Goal: Information Seeking & Learning: Compare options

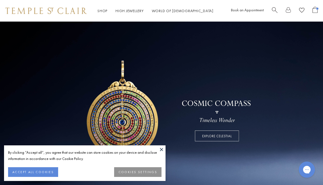
click at [162, 149] on button at bounding box center [162, 149] width 8 height 8
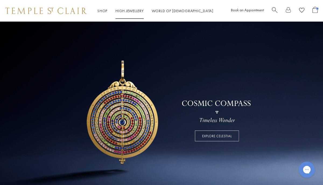
click at [130, 9] on link "High Jewellery High Jewellery" at bounding box center [130, 10] width 28 height 5
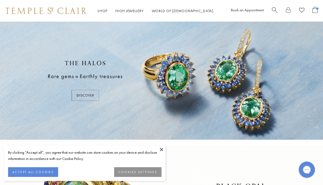
click at [161, 150] on button at bounding box center [162, 149] width 8 height 8
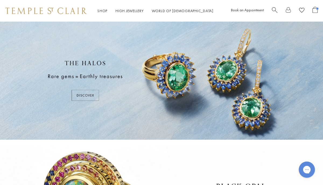
click at [89, 94] on div at bounding box center [161, 81] width 323 height 118
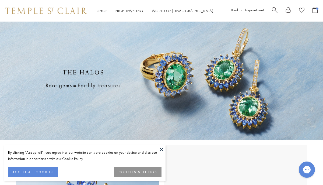
click at [162, 149] on button at bounding box center [162, 149] width 8 height 8
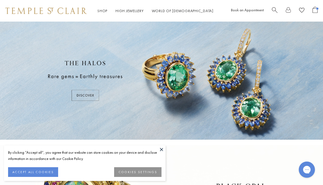
click at [162, 150] on button at bounding box center [162, 149] width 8 height 8
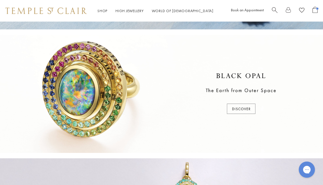
scroll to position [114, 0]
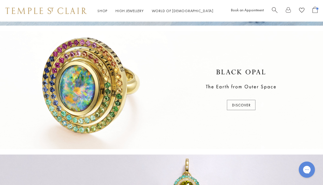
click at [240, 105] on div at bounding box center [161, 90] width 323 height 118
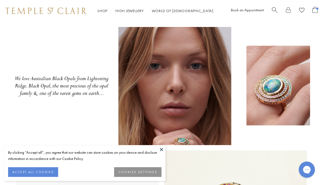
click at [163, 147] on button at bounding box center [162, 149] width 8 height 8
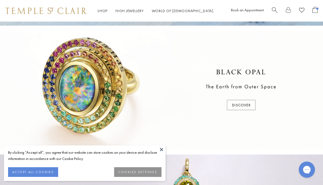
click at [163, 149] on button at bounding box center [162, 149] width 8 height 8
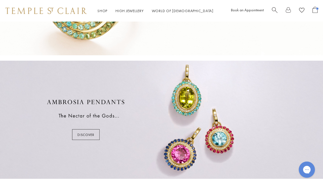
scroll to position [208, 0]
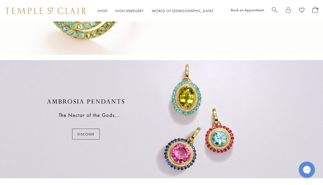
click at [92, 132] on div at bounding box center [161, 119] width 323 height 118
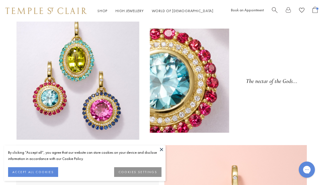
click at [163, 149] on button at bounding box center [162, 149] width 8 height 8
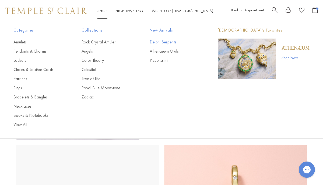
click at [160, 42] on link "Delphi Serpents" at bounding box center [173, 42] width 47 height 6
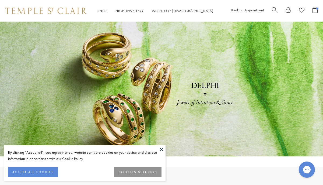
click at [161, 148] on button at bounding box center [162, 149] width 8 height 8
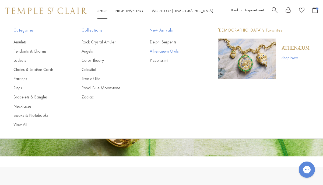
click at [155, 50] on link "Athenaeum Owls" at bounding box center [173, 51] width 47 height 6
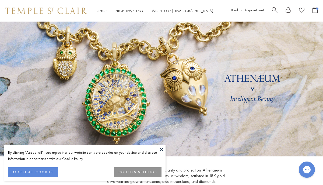
click at [162, 149] on button at bounding box center [162, 149] width 8 height 8
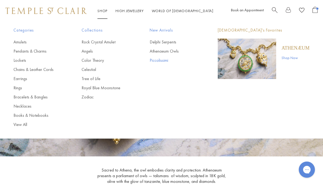
click at [157, 61] on link "Piccolissimi" at bounding box center [173, 60] width 47 height 6
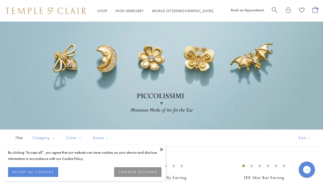
click at [162, 148] on button at bounding box center [162, 149] width 8 height 8
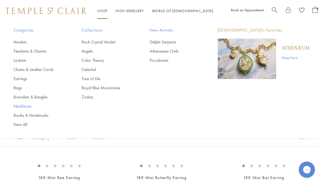
click at [22, 107] on link "Necklaces" at bounding box center [36, 106] width 47 height 6
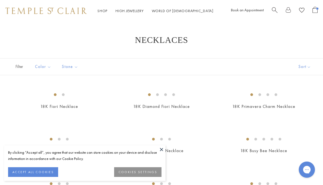
click at [161, 150] on button at bounding box center [162, 149] width 8 height 8
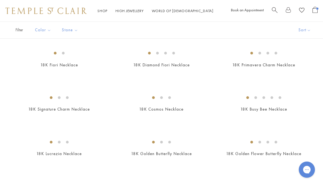
scroll to position [57, 0]
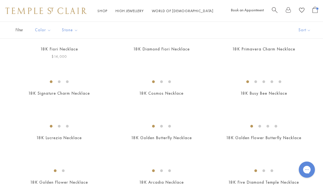
click at [0, 0] on img at bounding box center [0, 0] width 0 height 0
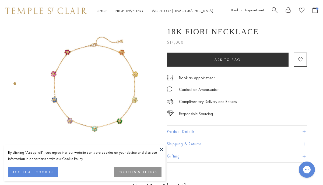
click at [162, 149] on button at bounding box center [162, 149] width 8 height 8
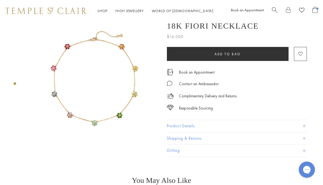
scroll to position [5, 0]
click at [304, 126] on span at bounding box center [304, 126] width 3 height 3
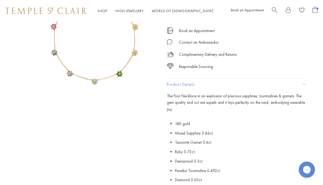
scroll to position [0, 0]
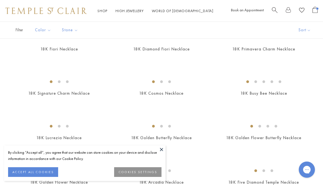
click at [162, 150] on button at bounding box center [162, 149] width 8 height 8
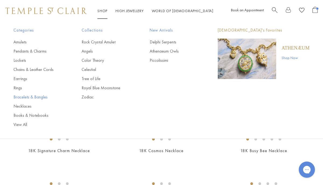
click at [25, 97] on link "Bracelets & Bangles" at bounding box center [36, 97] width 47 height 6
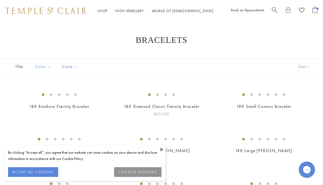
click at [163, 149] on button at bounding box center [162, 149] width 8 height 8
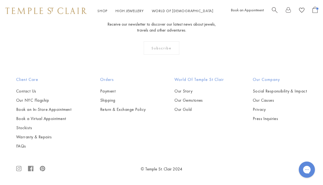
scroll to position [1302, 0]
click at [0, 0] on img at bounding box center [0, 0] width 0 height 0
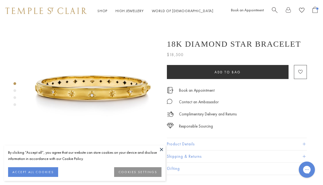
click at [162, 149] on button at bounding box center [162, 149] width 8 height 8
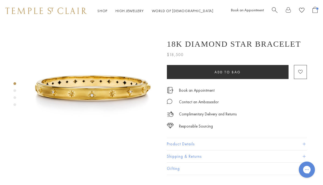
click at [306, 144] on span at bounding box center [304, 144] width 3 height 3
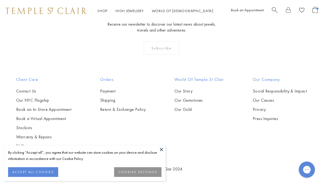
scroll to position [1407, 0]
click at [161, 149] on button at bounding box center [162, 149] width 8 height 8
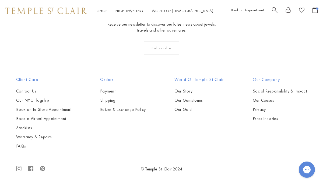
scroll to position [1569, 0]
click at [0, 0] on img at bounding box center [0, 0] width 0 height 0
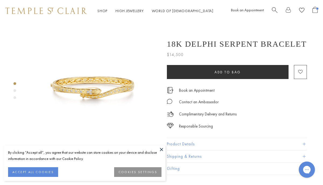
click at [163, 147] on button at bounding box center [162, 149] width 8 height 8
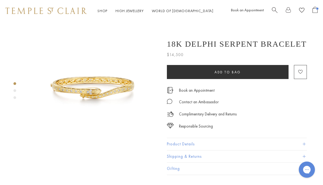
click at [210, 145] on button "Product Details" at bounding box center [237, 144] width 140 height 12
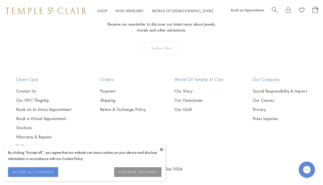
click at [163, 150] on button at bounding box center [162, 149] width 8 height 8
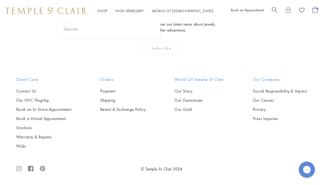
scroll to position [1397, 0]
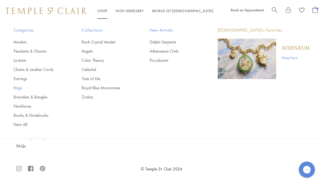
click at [20, 89] on link "Rings" at bounding box center [36, 88] width 47 height 6
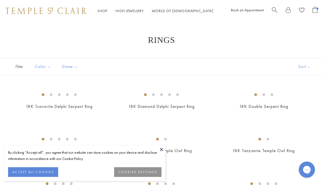
click at [164, 150] on button at bounding box center [162, 149] width 8 height 8
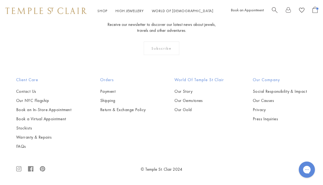
scroll to position [2041, 0]
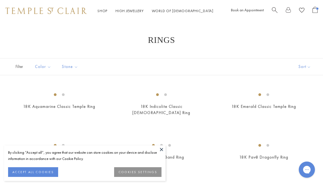
click at [161, 149] on button at bounding box center [162, 149] width 8 height 8
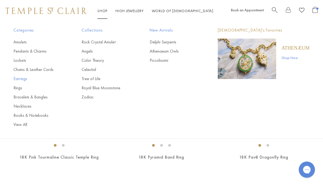
click at [21, 79] on link "Earrings" at bounding box center [36, 79] width 47 height 6
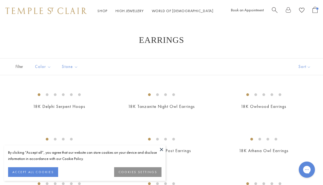
click at [163, 149] on button at bounding box center [162, 149] width 8 height 8
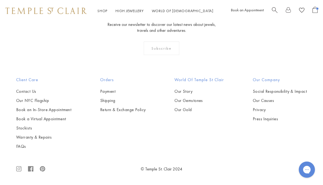
scroll to position [2259, 0]
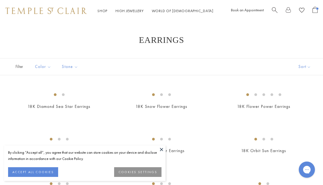
click at [161, 150] on button at bounding box center [162, 149] width 8 height 8
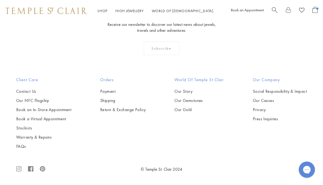
scroll to position [1583, 0]
click at [0, 0] on img at bounding box center [0, 0] width 0 height 0
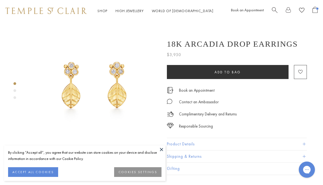
click at [160, 150] on button at bounding box center [162, 149] width 8 height 8
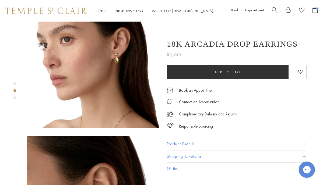
scroll to position [166, 0]
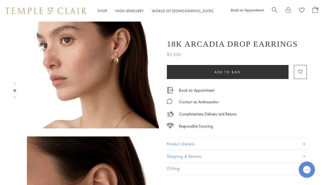
click at [298, 142] on button "Product Details" at bounding box center [237, 144] width 140 height 12
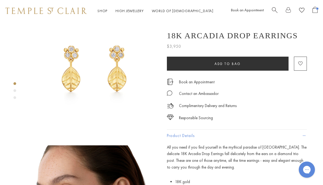
scroll to position [0, 0]
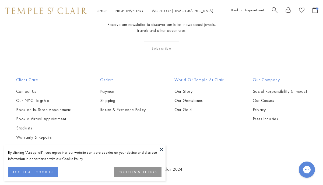
click at [162, 150] on button at bounding box center [162, 149] width 8 height 8
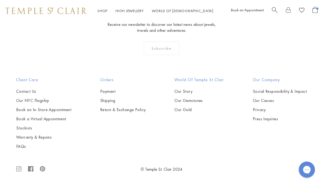
scroll to position [2150, 0]
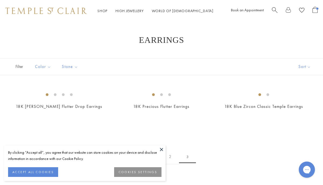
click at [163, 149] on button at bounding box center [162, 149] width 8 height 8
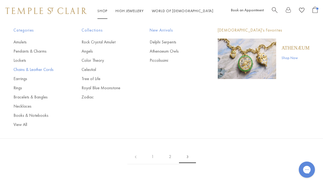
click at [39, 69] on link "Chains & Leather Cords" at bounding box center [36, 70] width 47 height 6
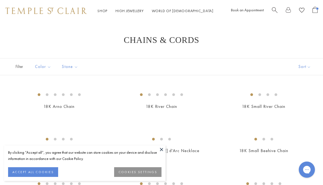
click at [161, 149] on button at bounding box center [162, 149] width 8 height 8
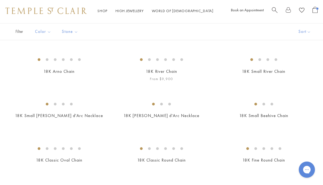
scroll to position [35, 0]
click at [0, 0] on img at bounding box center [0, 0] width 0 height 0
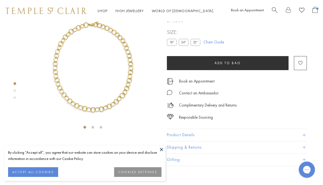
click at [162, 150] on button at bounding box center [162, 149] width 8 height 8
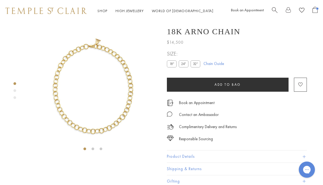
click at [217, 67] on link "Chain Guide" at bounding box center [214, 64] width 20 height 6
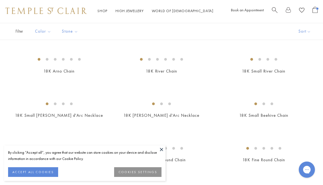
click at [163, 149] on button at bounding box center [162, 149] width 8 height 8
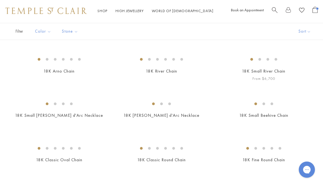
click at [0, 0] on img at bounding box center [0, 0] width 0 height 0
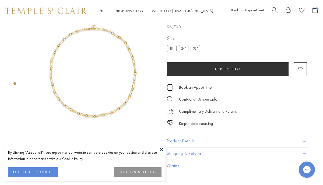
scroll to position [22, 0]
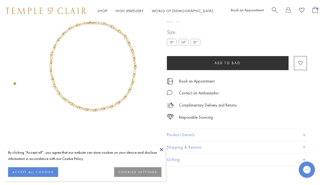
click at [163, 147] on button at bounding box center [162, 149] width 8 height 8
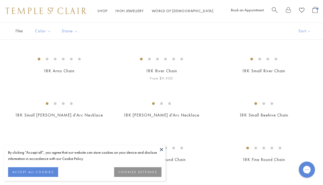
click at [163, 149] on button at bounding box center [162, 149] width 8 height 8
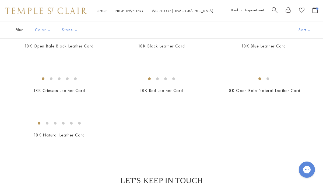
scroll to position [284, 0]
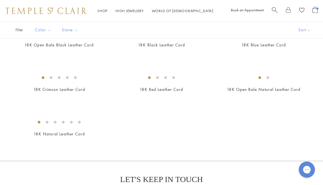
click at [0, 0] on img at bounding box center [0, 0] width 0 height 0
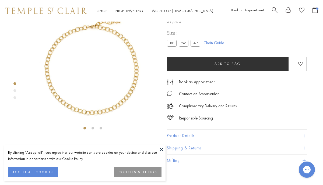
scroll to position [22, 0]
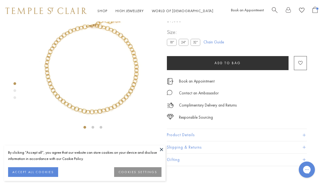
click at [162, 148] on button at bounding box center [162, 149] width 8 height 8
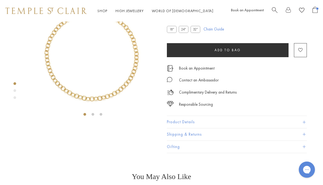
scroll to position [35, 0]
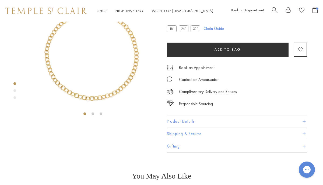
click at [181, 128] on button "Product Details" at bounding box center [237, 122] width 140 height 12
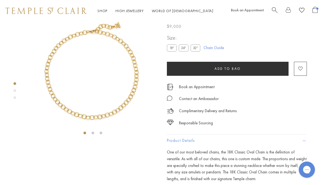
scroll to position [0, 0]
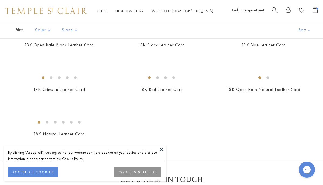
click at [162, 150] on button at bounding box center [162, 149] width 8 height 8
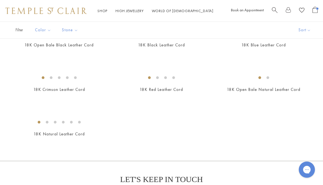
click at [0, 0] on img at bounding box center [0, 0] width 0 height 0
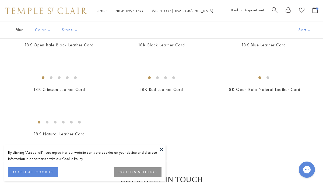
click at [0, 0] on img at bounding box center [0, 0] width 0 height 0
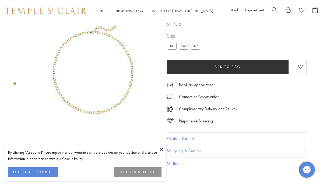
scroll to position [22, 0]
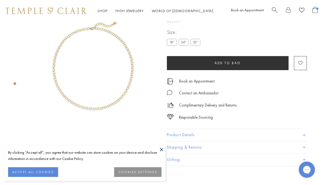
click at [161, 150] on button at bounding box center [162, 149] width 8 height 8
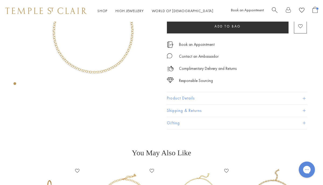
scroll to position [54, 0]
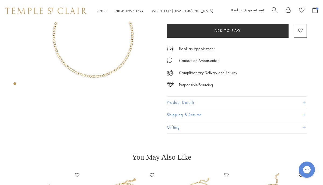
click at [193, 104] on button "Product Details" at bounding box center [237, 103] width 140 height 12
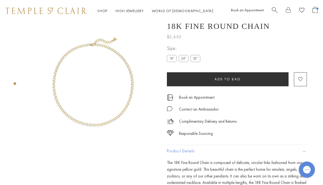
scroll to position [0, 0]
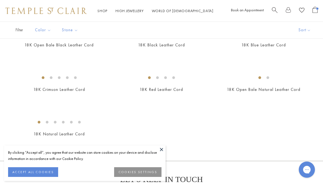
click at [161, 150] on button at bounding box center [162, 149] width 8 height 8
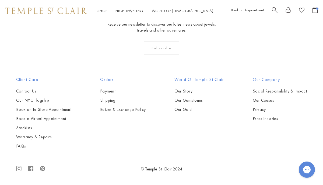
scroll to position [564, 0]
click at [0, 0] on img at bounding box center [0, 0] width 0 height 0
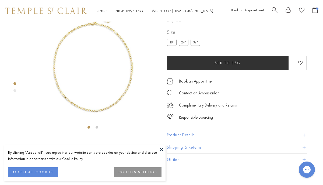
click at [163, 148] on button at bounding box center [162, 149] width 8 height 8
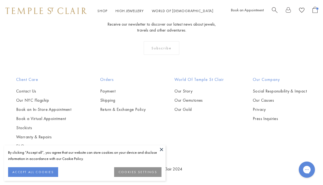
click at [161, 150] on button at bounding box center [162, 149] width 8 height 8
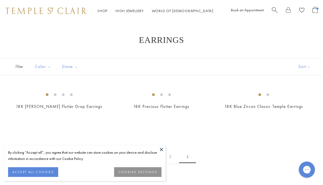
click at [162, 148] on button at bounding box center [162, 149] width 8 height 8
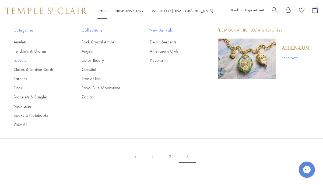
click at [22, 61] on link "Lockets" at bounding box center [36, 60] width 47 height 6
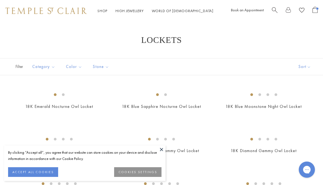
click at [162, 149] on button at bounding box center [162, 149] width 8 height 8
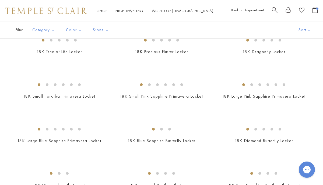
scroll to position [143, 0]
click at [0, 0] on img at bounding box center [0, 0] width 0 height 0
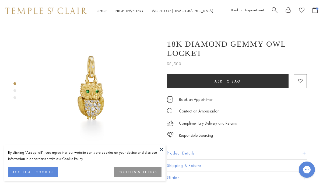
click at [161, 149] on button at bounding box center [162, 149] width 8 height 8
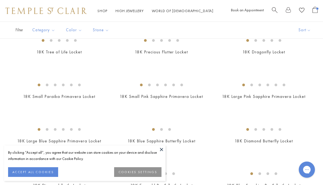
click at [161, 149] on button at bounding box center [162, 149] width 8 height 8
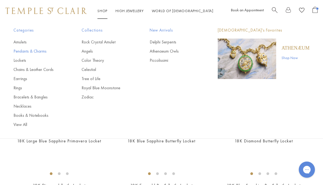
click at [24, 51] on link "Pendants & Charms" at bounding box center [36, 51] width 47 height 6
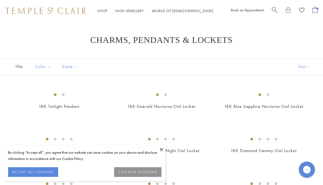
click at [163, 150] on button at bounding box center [162, 149] width 8 height 8
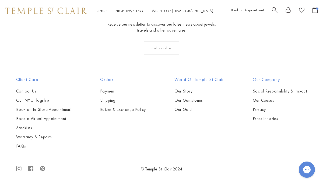
scroll to position [2727, 0]
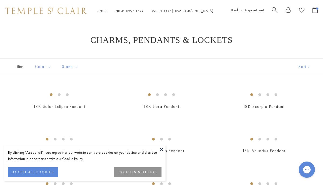
click at [161, 150] on button at bounding box center [162, 149] width 8 height 8
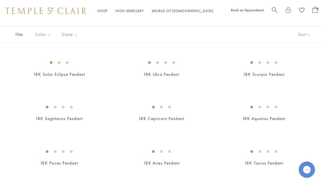
scroll to position [33, 0]
click at [0, 0] on img at bounding box center [0, 0] width 0 height 0
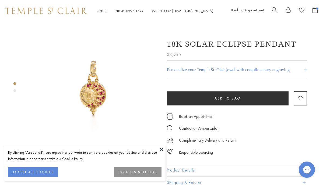
click at [161, 149] on button at bounding box center [162, 149] width 8 height 8
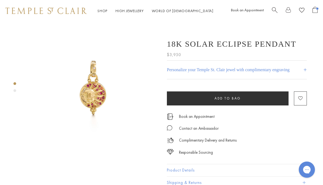
click at [98, 86] on img at bounding box center [93, 88] width 132 height 132
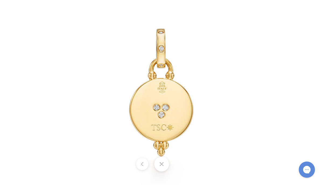
click at [183, 164] on div at bounding box center [161, 164] width 323 height 15
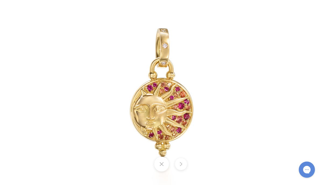
click at [172, 116] on img at bounding box center [161, 92] width 315 height 315
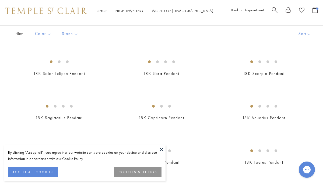
click at [162, 149] on button at bounding box center [162, 149] width 8 height 8
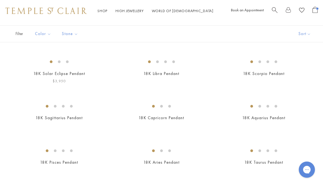
click at [0, 0] on img at bounding box center [0, 0] width 0 height 0
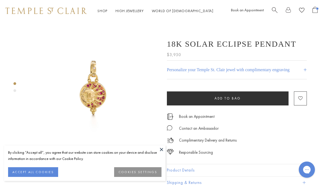
click at [163, 149] on button at bounding box center [162, 149] width 8 height 8
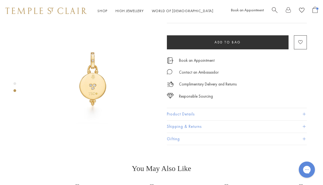
scroll to position [149, 0]
click at [192, 108] on button "Product Details" at bounding box center [237, 114] width 140 height 12
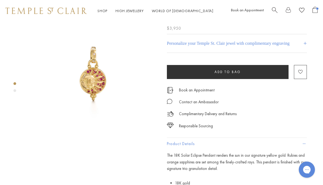
scroll to position [0, 0]
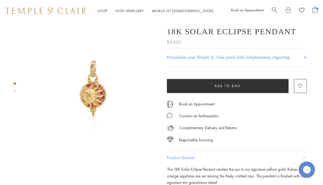
click at [98, 82] on img at bounding box center [93, 88] width 132 height 132
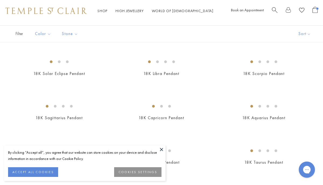
click at [162, 150] on button at bounding box center [162, 149] width 8 height 8
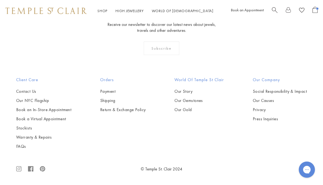
scroll to position [2434, 0]
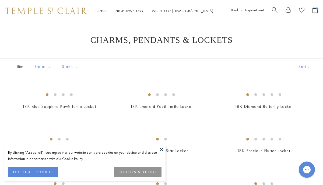
click at [163, 149] on button at bounding box center [162, 149] width 8 height 8
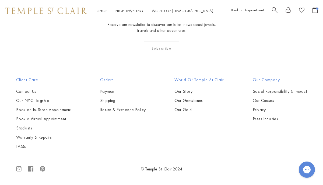
scroll to position [355, 0]
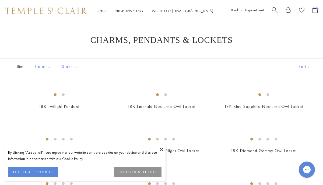
click at [162, 149] on button at bounding box center [162, 149] width 8 height 8
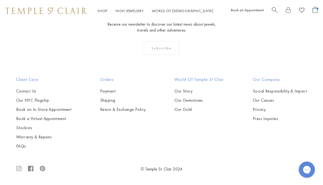
scroll to position [2723, 0]
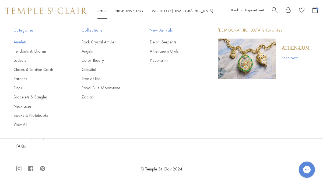
click at [21, 43] on link "Amulets" at bounding box center [36, 42] width 47 height 6
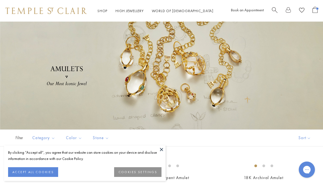
click at [161, 149] on button at bounding box center [162, 149] width 8 height 8
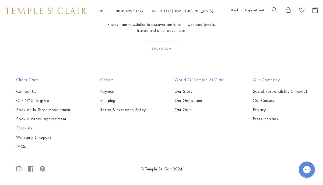
scroll to position [1389, 0]
click at [0, 0] on img at bounding box center [0, 0] width 0 height 0
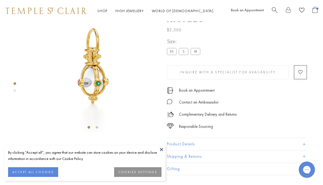
click at [163, 149] on button at bounding box center [162, 149] width 8 height 8
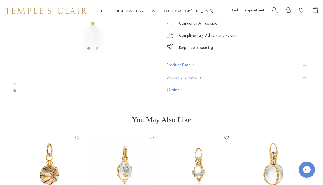
scroll to position [101, 0]
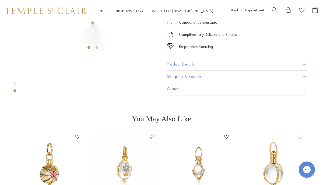
click at [175, 71] on button "Product Details" at bounding box center [237, 64] width 140 height 12
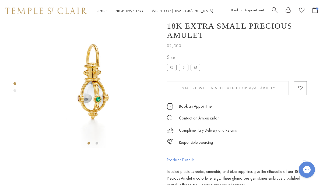
scroll to position [0, 0]
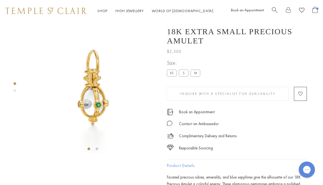
click at [185, 74] on label "S" at bounding box center [184, 73] width 10 height 7
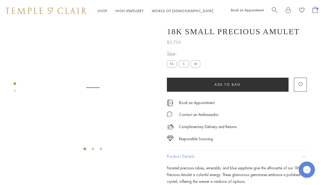
scroll to position [22, 0]
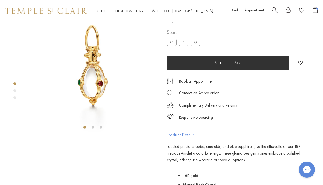
click at [171, 46] on label "XS" at bounding box center [172, 42] width 10 height 7
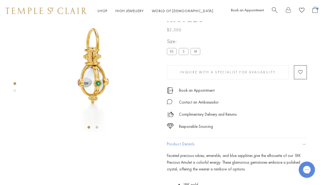
click at [183, 52] on label "S" at bounding box center [184, 51] width 10 height 7
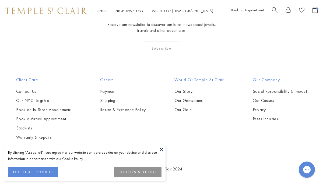
click at [163, 149] on button at bounding box center [162, 149] width 8 height 8
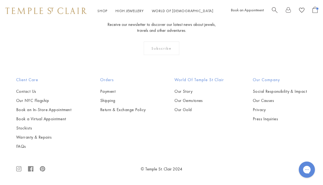
scroll to position [1649, 0]
click at [0, 0] on img at bounding box center [0, 0] width 0 height 0
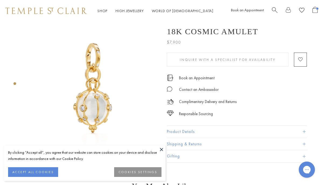
click at [162, 149] on button at bounding box center [162, 149] width 8 height 8
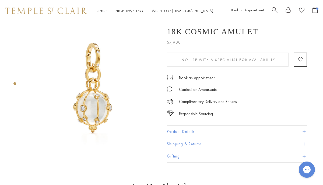
click at [184, 132] on button "Product Details" at bounding box center [237, 132] width 140 height 12
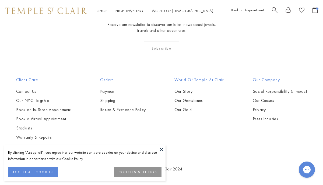
click at [162, 149] on button at bounding box center [162, 149] width 8 height 8
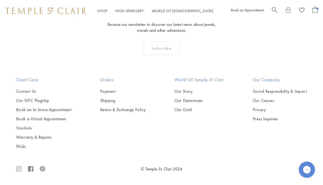
scroll to position [2026, 0]
click at [0, 0] on img at bounding box center [0, 0] width 0 height 0
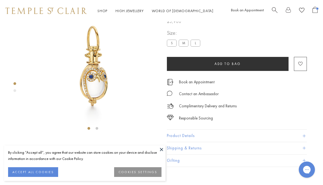
scroll to position [22, 0]
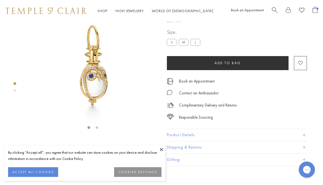
click at [162, 149] on button at bounding box center [162, 149] width 8 height 8
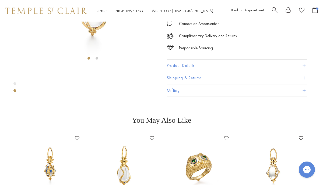
scroll to position [91, 0]
click at [191, 72] on button "Product Details" at bounding box center [237, 66] width 140 height 12
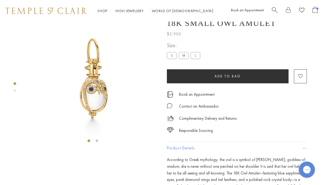
scroll to position [0, 0]
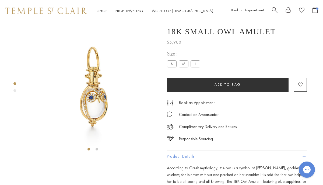
click at [102, 94] on img at bounding box center [93, 88] width 132 height 132
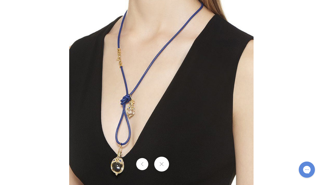
click at [146, 118] on img at bounding box center [161, 92] width 185 height 185
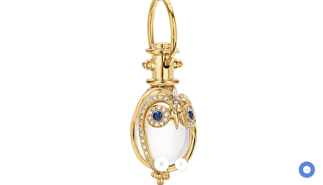
click at [163, 162] on button at bounding box center [161, 164] width 15 height 15
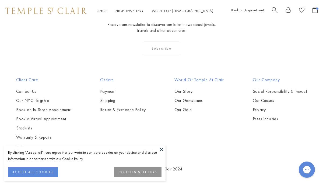
click at [162, 149] on button at bounding box center [162, 149] width 8 height 8
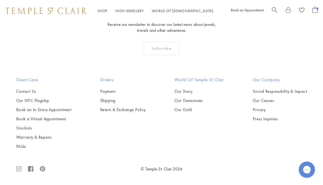
scroll to position [2137, 0]
click at [0, 0] on img at bounding box center [0, 0] width 0 height 0
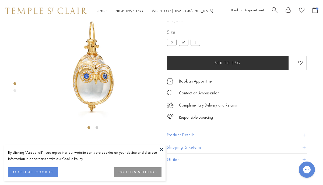
click at [163, 150] on button at bounding box center [162, 149] width 8 height 8
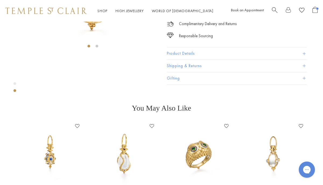
scroll to position [103, 0]
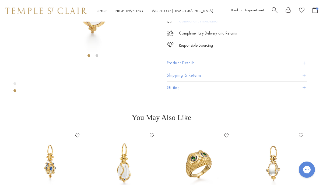
scroll to position [94, 0]
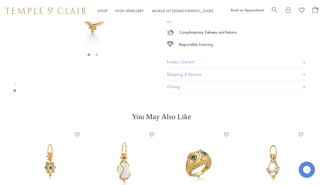
click at [187, 68] on button "Product Details" at bounding box center [237, 62] width 140 height 12
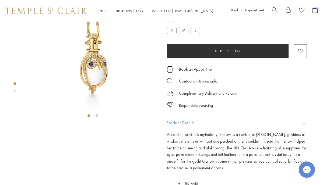
scroll to position [0, 0]
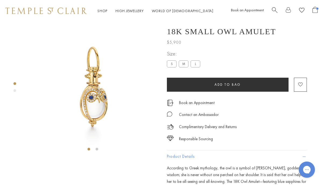
click at [184, 63] on label "M" at bounding box center [184, 63] width 10 height 7
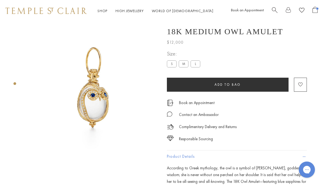
click at [198, 63] on label "L" at bounding box center [196, 63] width 10 height 7
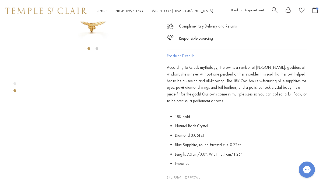
scroll to position [101, 0]
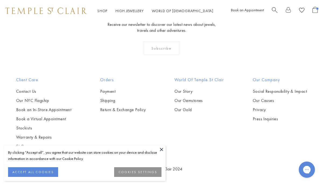
click at [163, 150] on button at bounding box center [162, 149] width 8 height 8
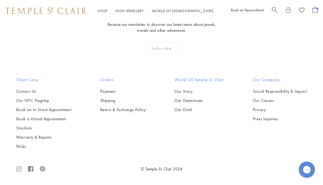
scroll to position [2542, 0]
click at [0, 0] on img at bounding box center [0, 0] width 0 height 0
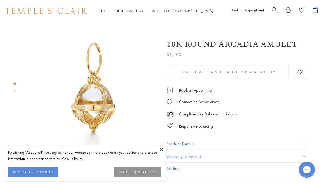
click at [162, 149] on button at bounding box center [162, 149] width 8 height 8
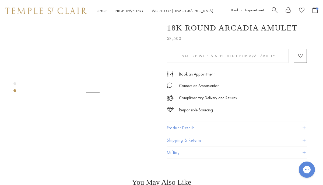
scroll to position [136, 0]
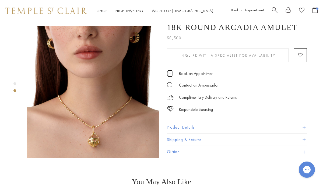
click at [184, 121] on button "Product Details" at bounding box center [237, 127] width 140 height 12
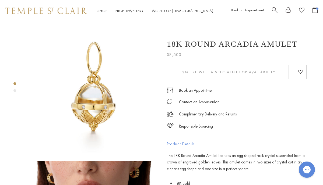
scroll to position [0, 0]
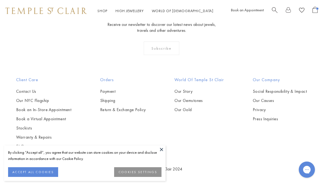
click at [161, 149] on button at bounding box center [162, 149] width 8 height 8
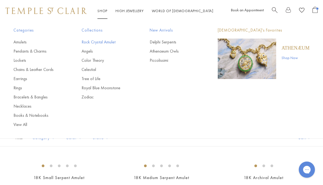
click at [95, 42] on link "Rock Crystal Amulet" at bounding box center [105, 42] width 47 height 6
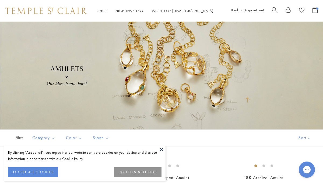
click at [164, 149] on button at bounding box center [162, 149] width 8 height 8
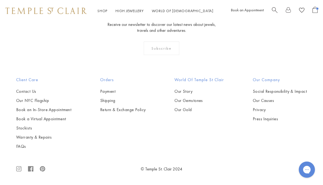
scroll to position [1658, 0]
click at [0, 0] on img at bounding box center [0, 0] width 0 height 0
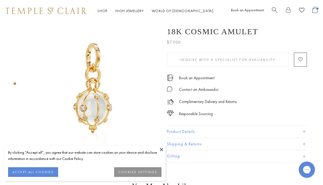
click at [162, 149] on button at bounding box center [162, 149] width 8 height 8
